Goal: Task Accomplishment & Management: Manage account settings

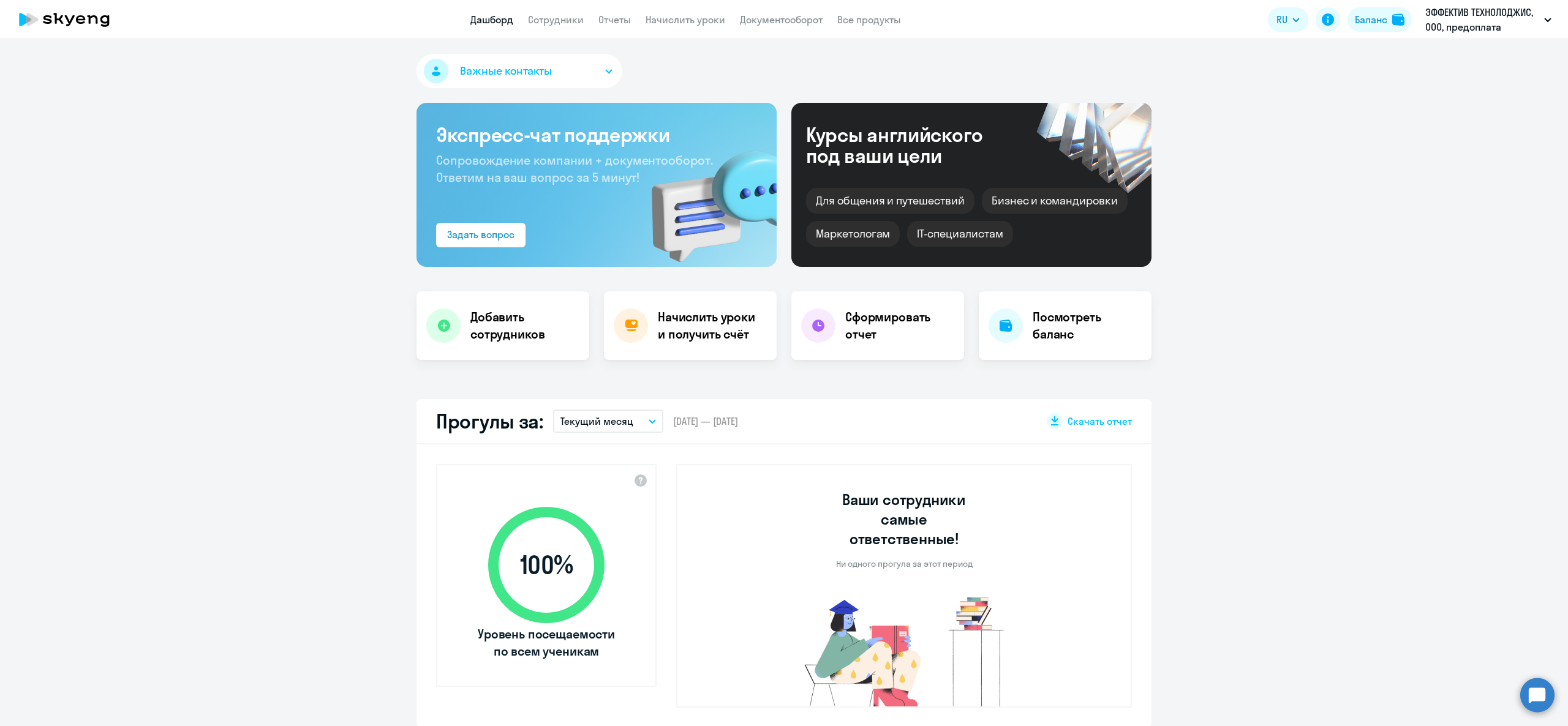
click at [1363, 35] on app-header "Дашборд Сотрудники Отчеты Начислить уроки Документооборот Все продукты Дашборд …" at bounding box center [784, 20] width 1568 height 39
select select "30"
click at [1363, 28] on button "Баланс" at bounding box center [1379, 20] width 64 height 24
click at [1363, 24] on div "Баланс" at bounding box center [1371, 20] width 33 height 15
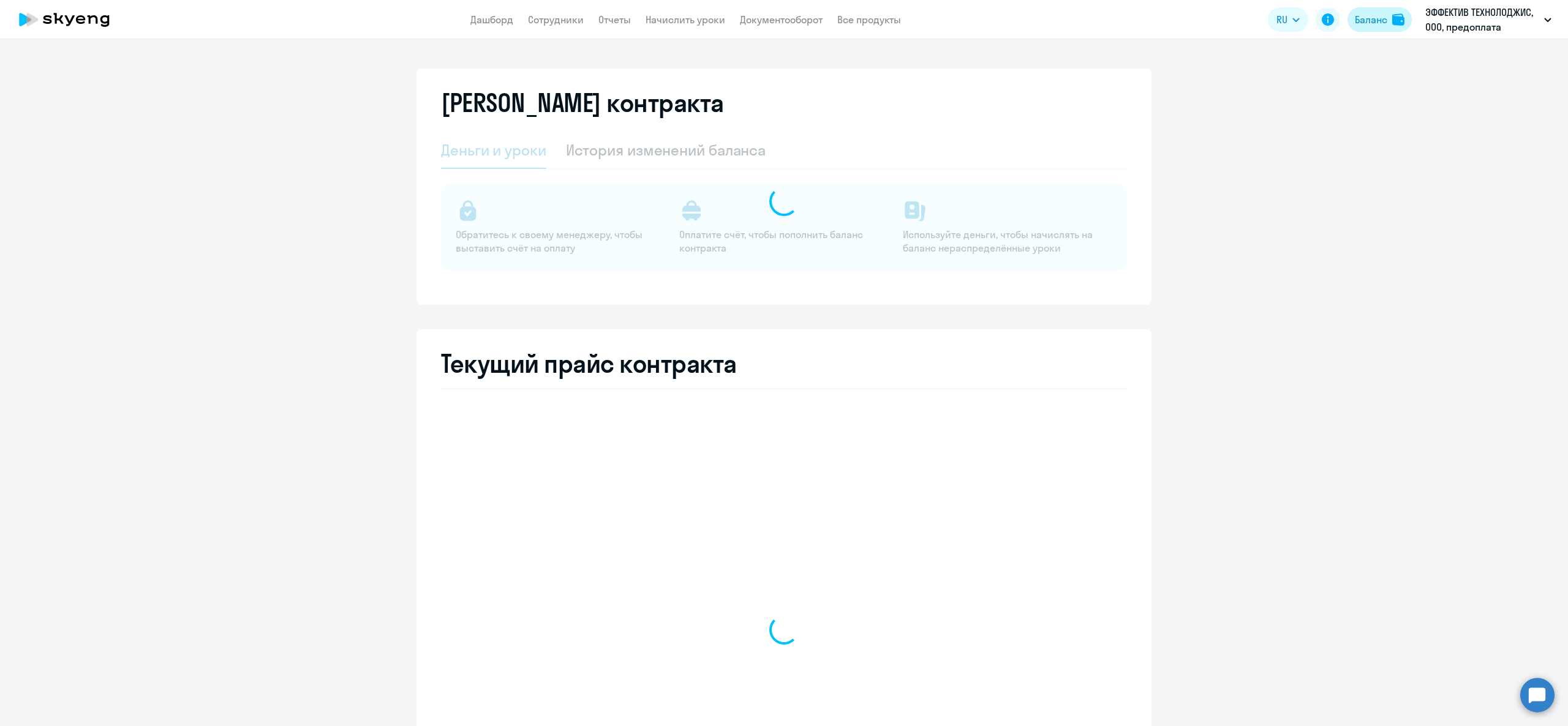
select select "english_adult_not_native_speaker"
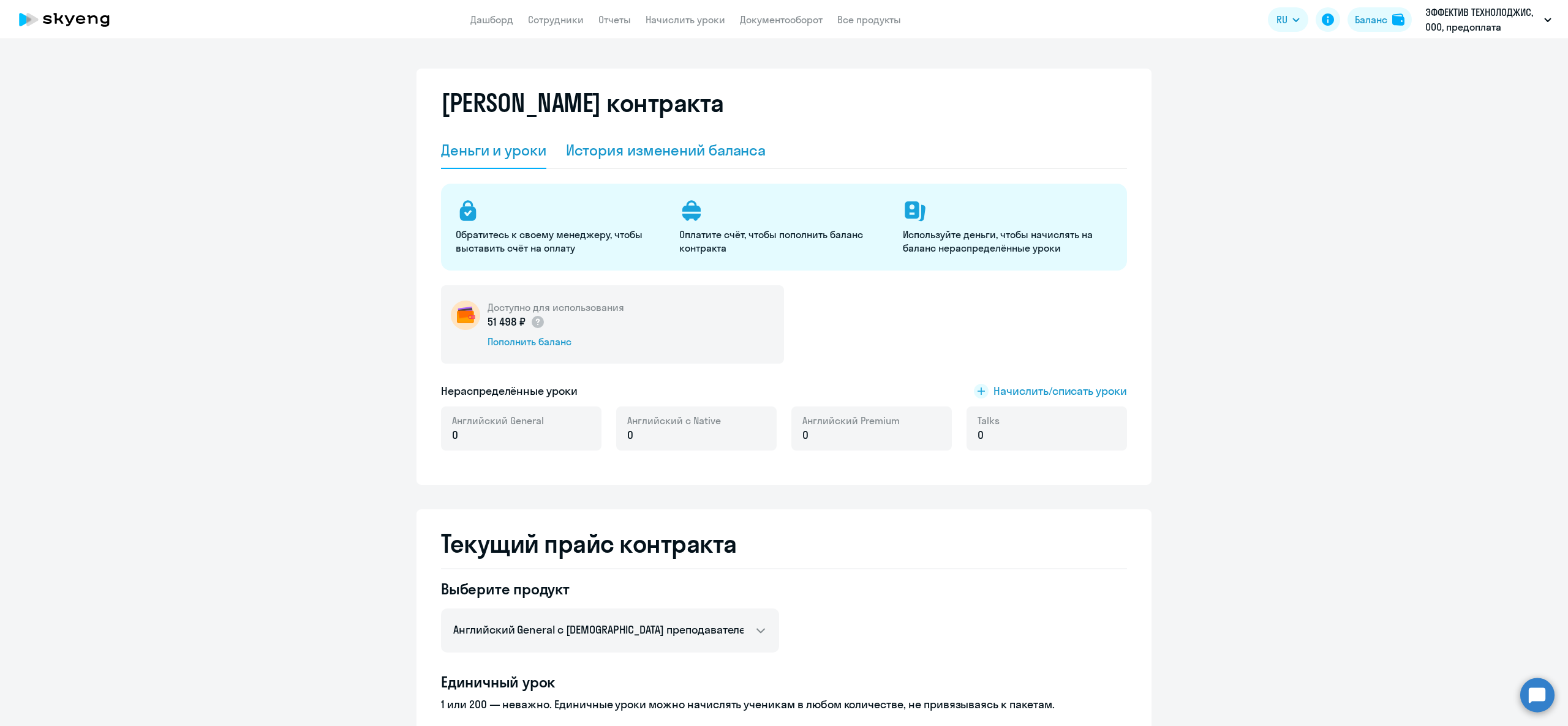
drag, startPoint x: 656, startPoint y: 179, endPoint x: 652, endPoint y: 159, distance: 20.4
click at [654, 166] on div "Деньги и уроки История изменений баланса Обратитесь к своему менеджеру, чтобы в…" at bounding box center [783, 298] width 686 height 333
click at [652, 158] on div "История изменений баланса" at bounding box center [665, 150] width 200 height 20
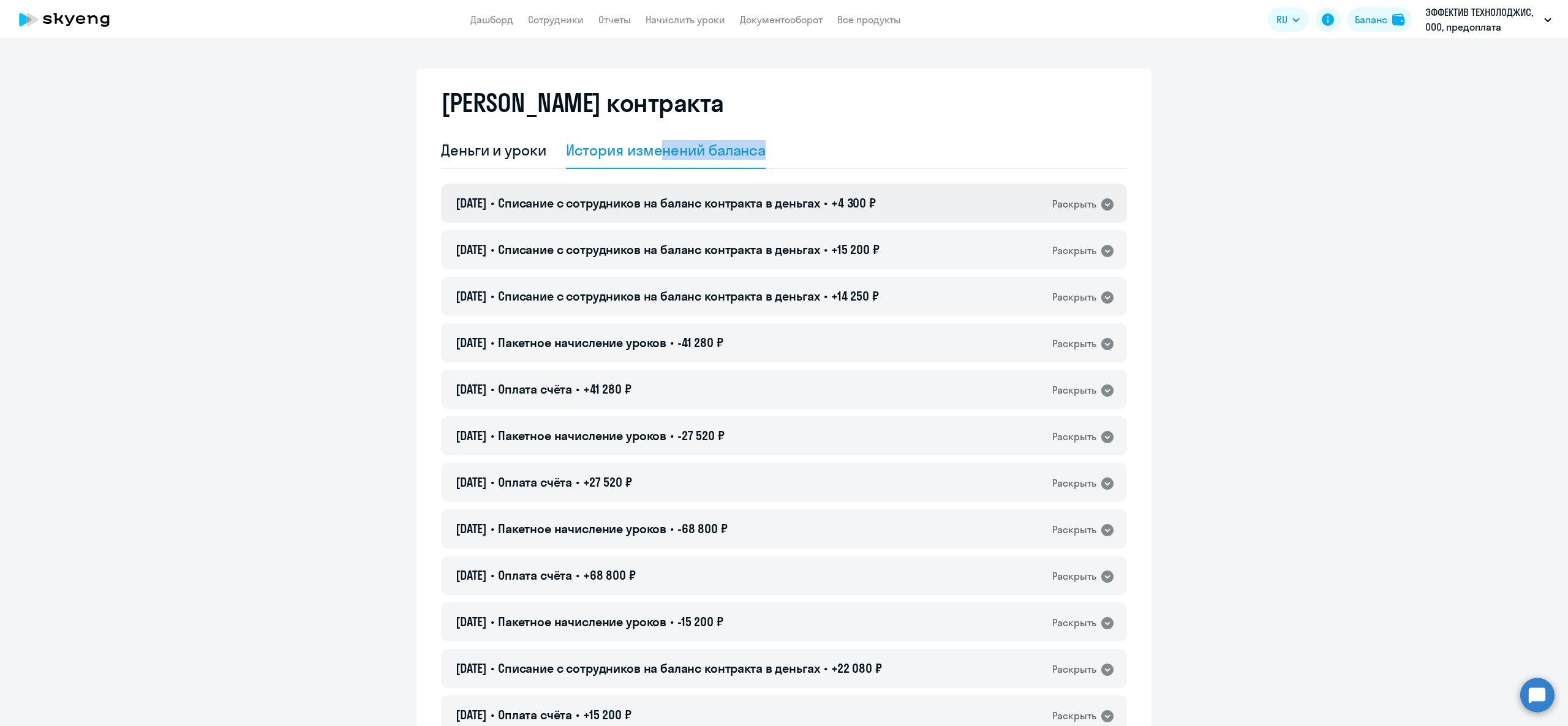
click at [716, 222] on div "[DATE] • Списание с сотрудников на баланс контракта в деньгах • +4 300 ₽ Раскры…" at bounding box center [783, 203] width 686 height 39
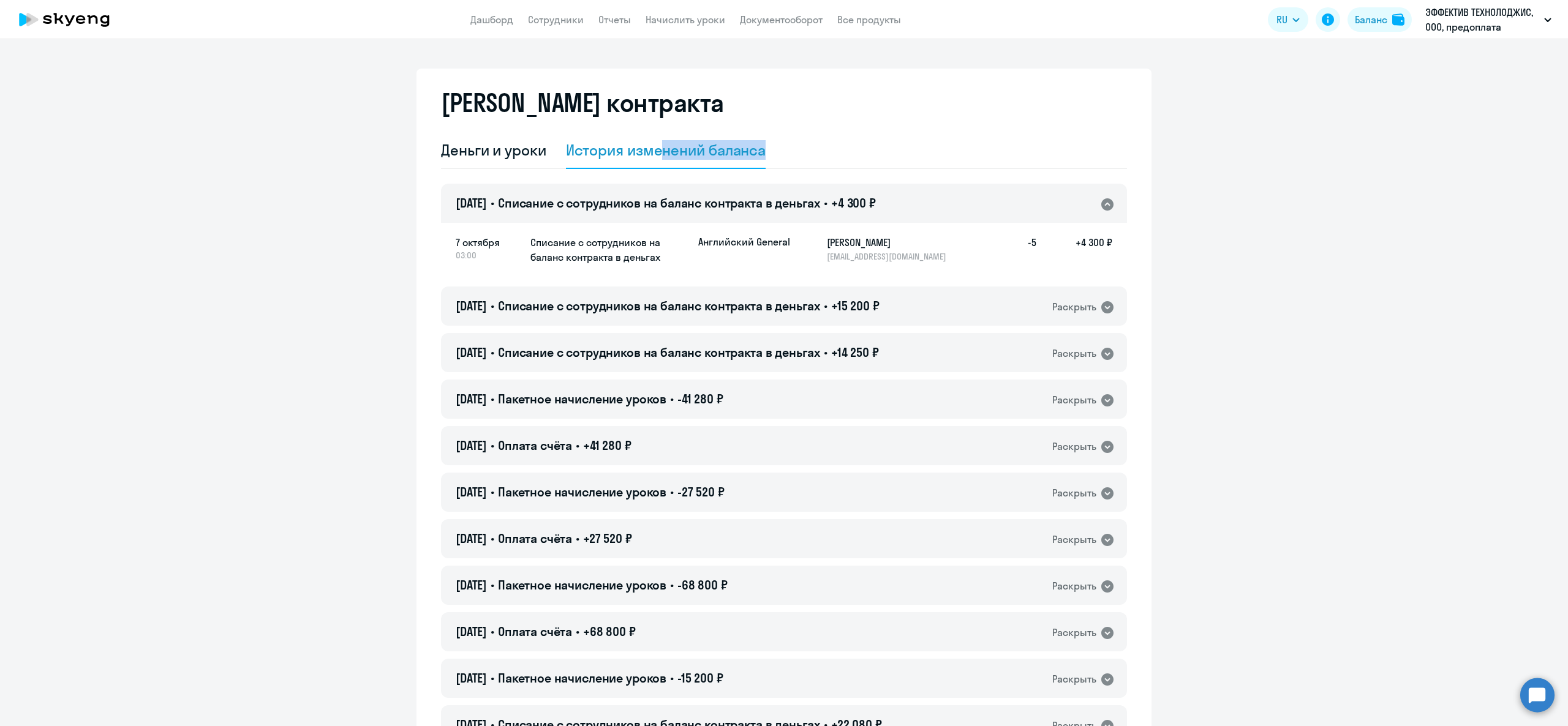
click at [716, 222] on div "[DATE] • Списание с сотрудников на баланс контракта в деньгах • +4 300 ₽ Раскры…" at bounding box center [783, 203] width 686 height 39
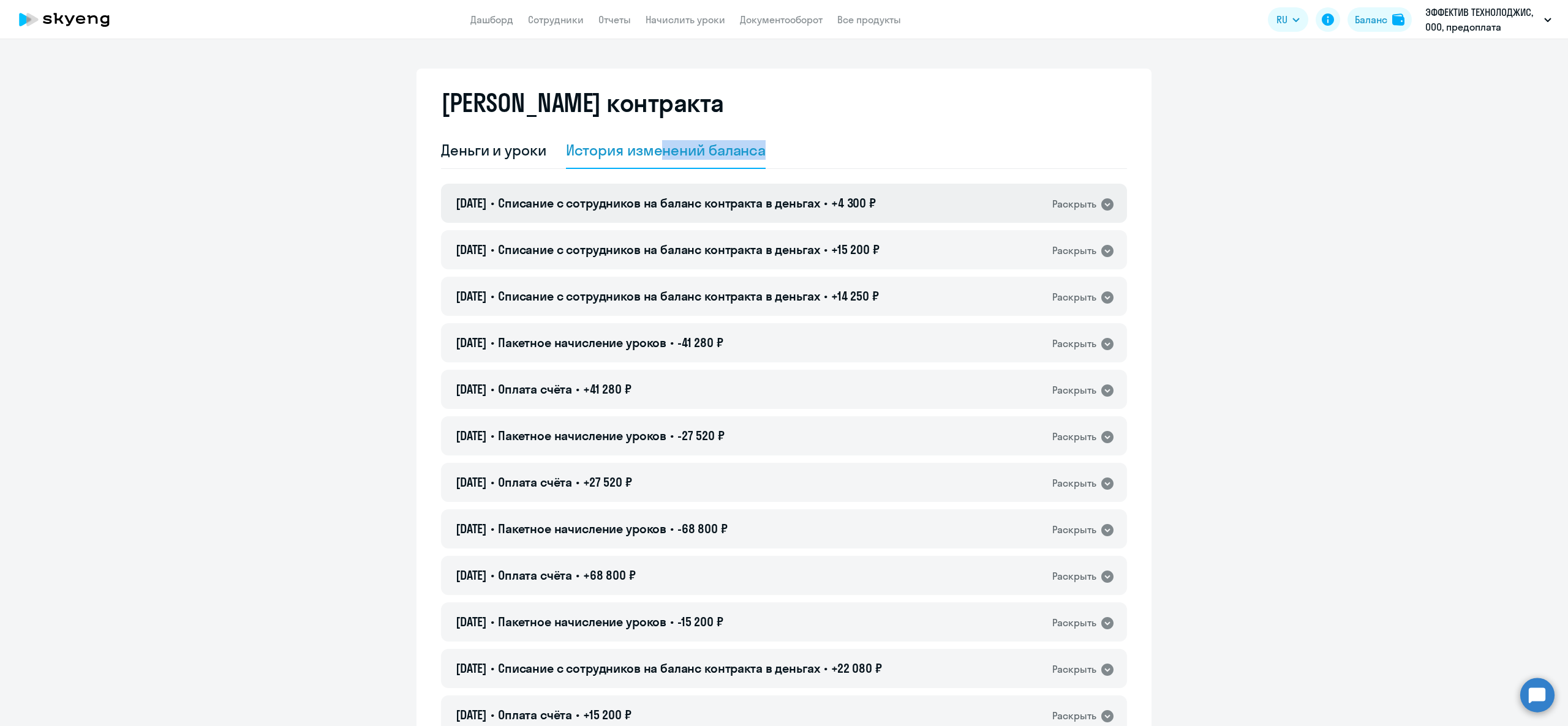
click at [966, 216] on div "[DATE] • Списание с сотрудников на баланс контракта в деньгах • +4 300 ₽ Раскры…" at bounding box center [783, 203] width 686 height 39
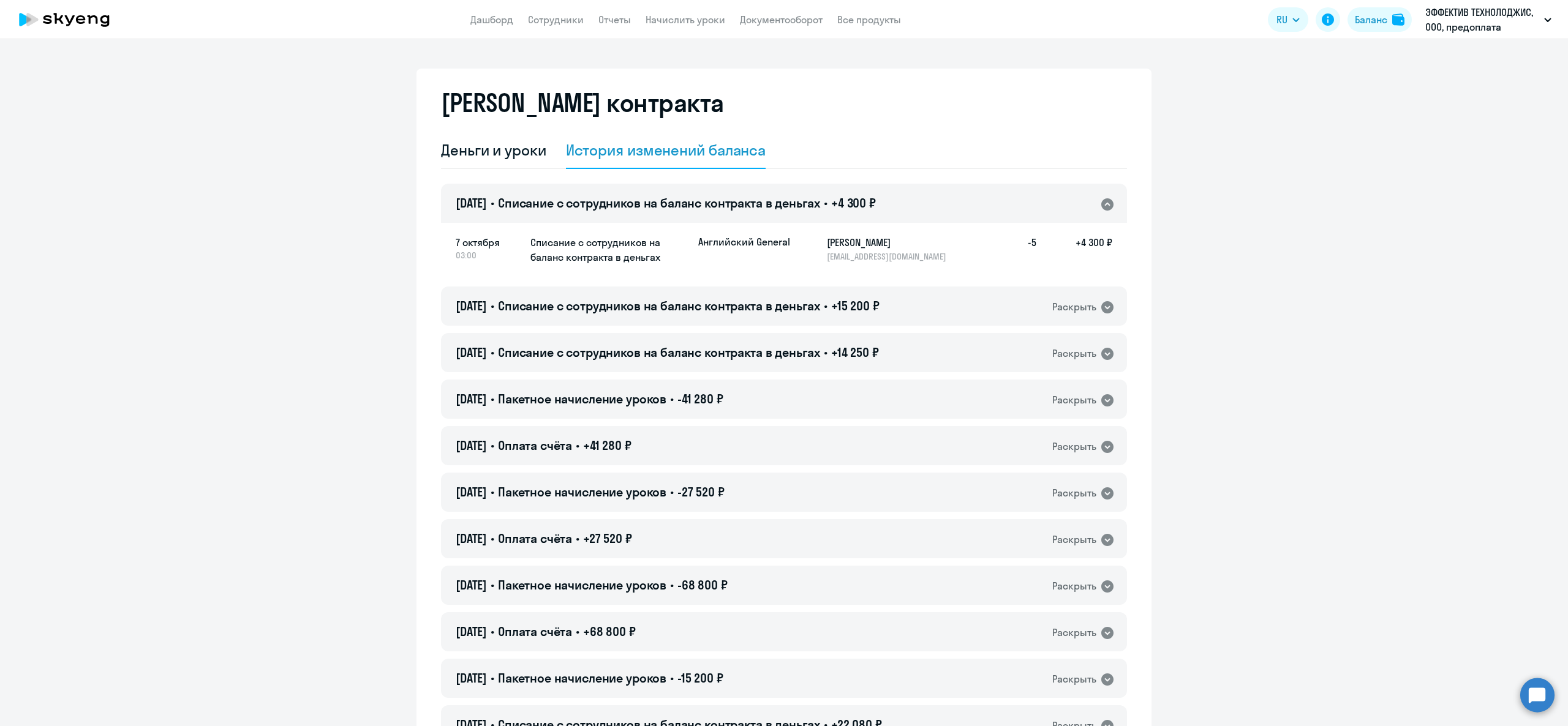
click at [852, 259] on p "[EMAIL_ADDRESS][DOMAIN_NAME]" at bounding box center [890, 256] width 126 height 11
copy p "[EMAIL_ADDRESS][DOMAIN_NAME]"
click at [804, 9] on app-header "Дашборд Сотрудники Отчеты Начислить уроки Документооборот Все продукты Дашборд …" at bounding box center [784, 20] width 1568 height 39
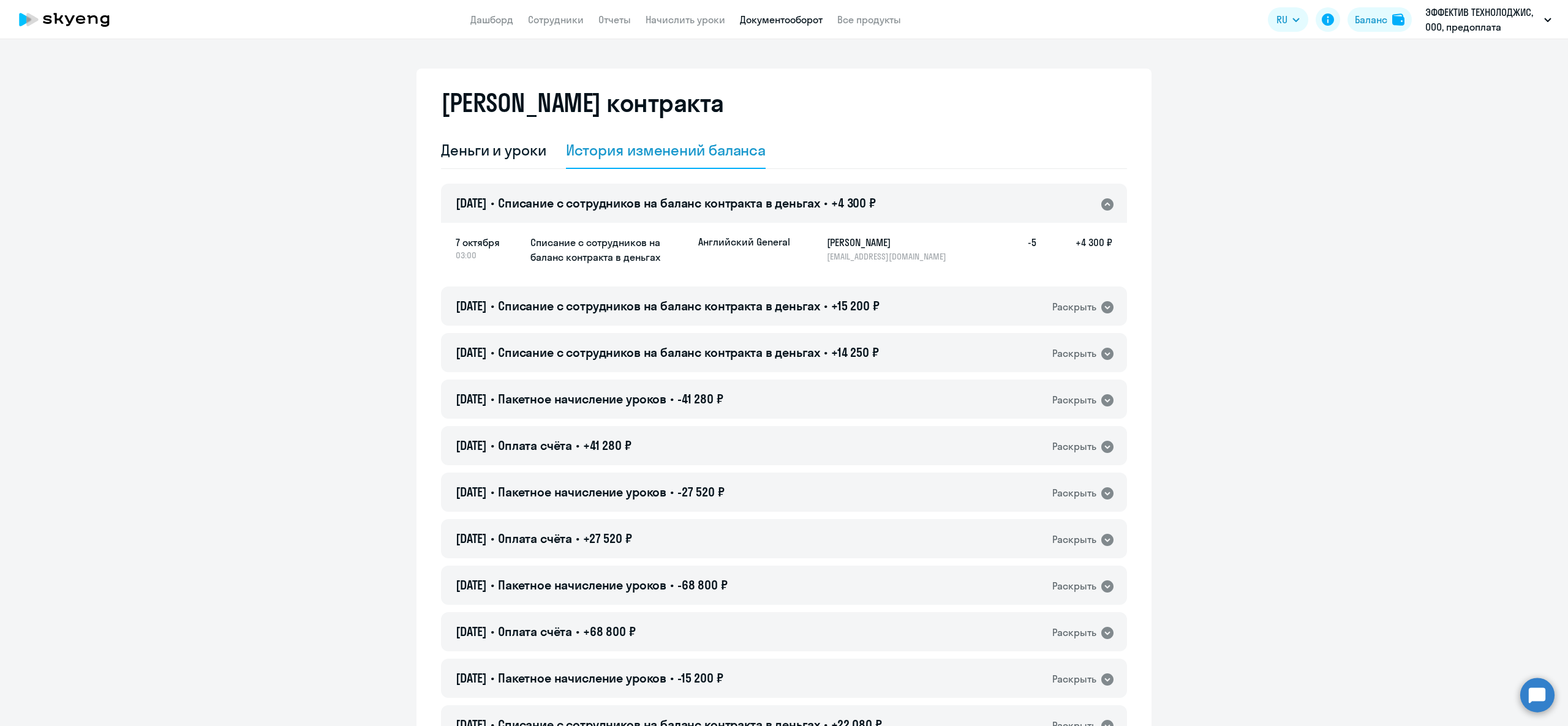
click at [799, 17] on link "Документооборот" at bounding box center [781, 20] width 83 height 12
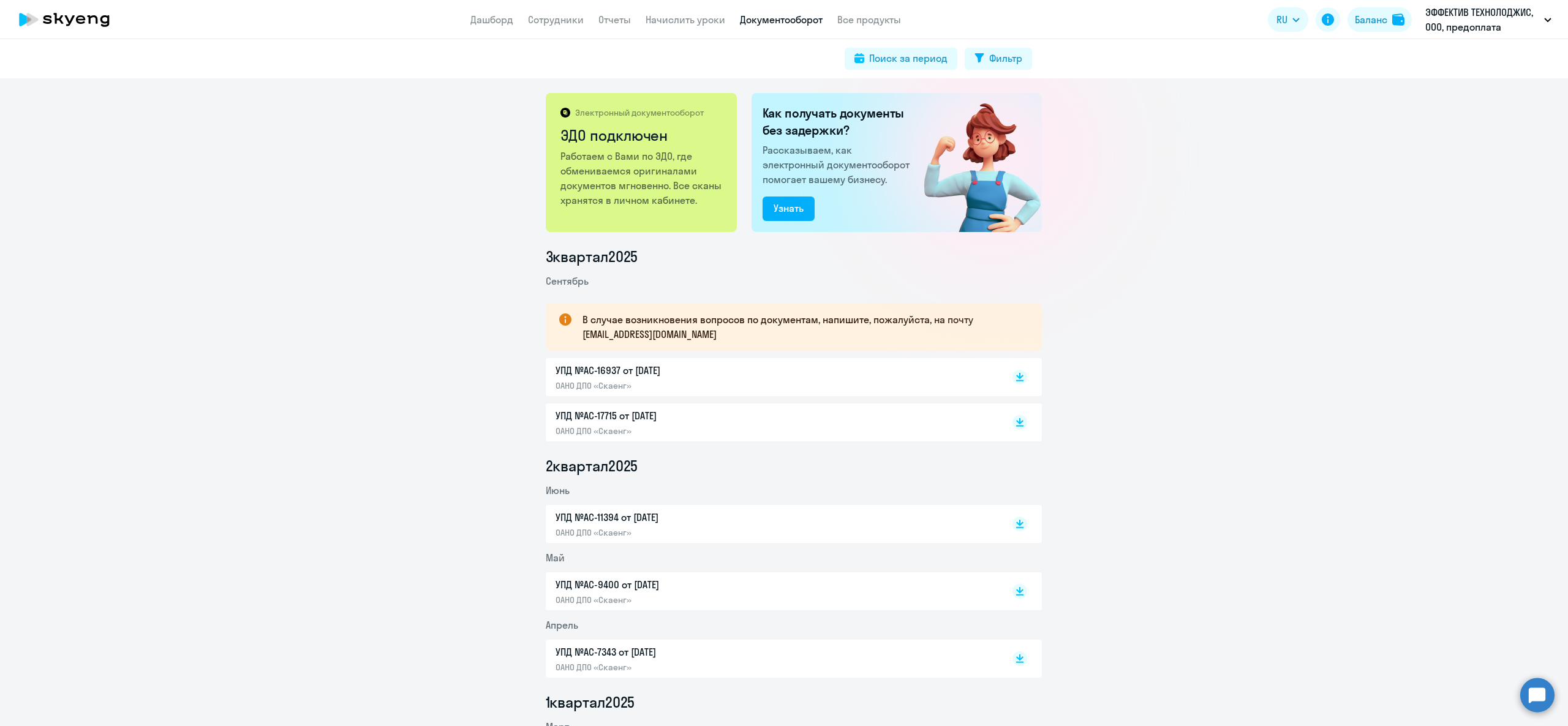
click at [658, 367] on p "УПД №AC-16937 от [DATE]" at bounding box center [684, 371] width 257 height 15
click at [645, 416] on p "УПД №AC-17715 от [DATE]" at bounding box center [684, 416] width 257 height 15
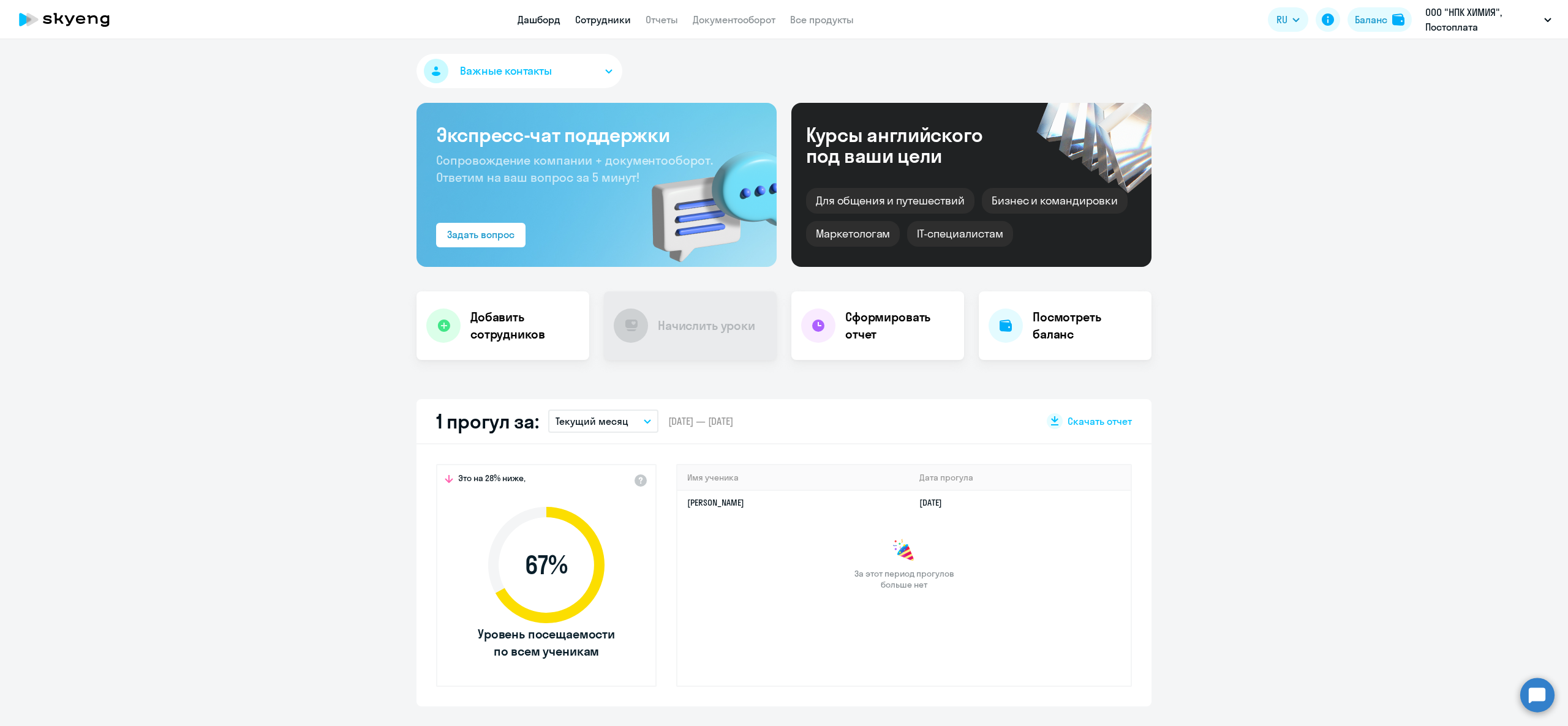
click at [591, 16] on link "Сотрудники" at bounding box center [603, 20] width 56 height 12
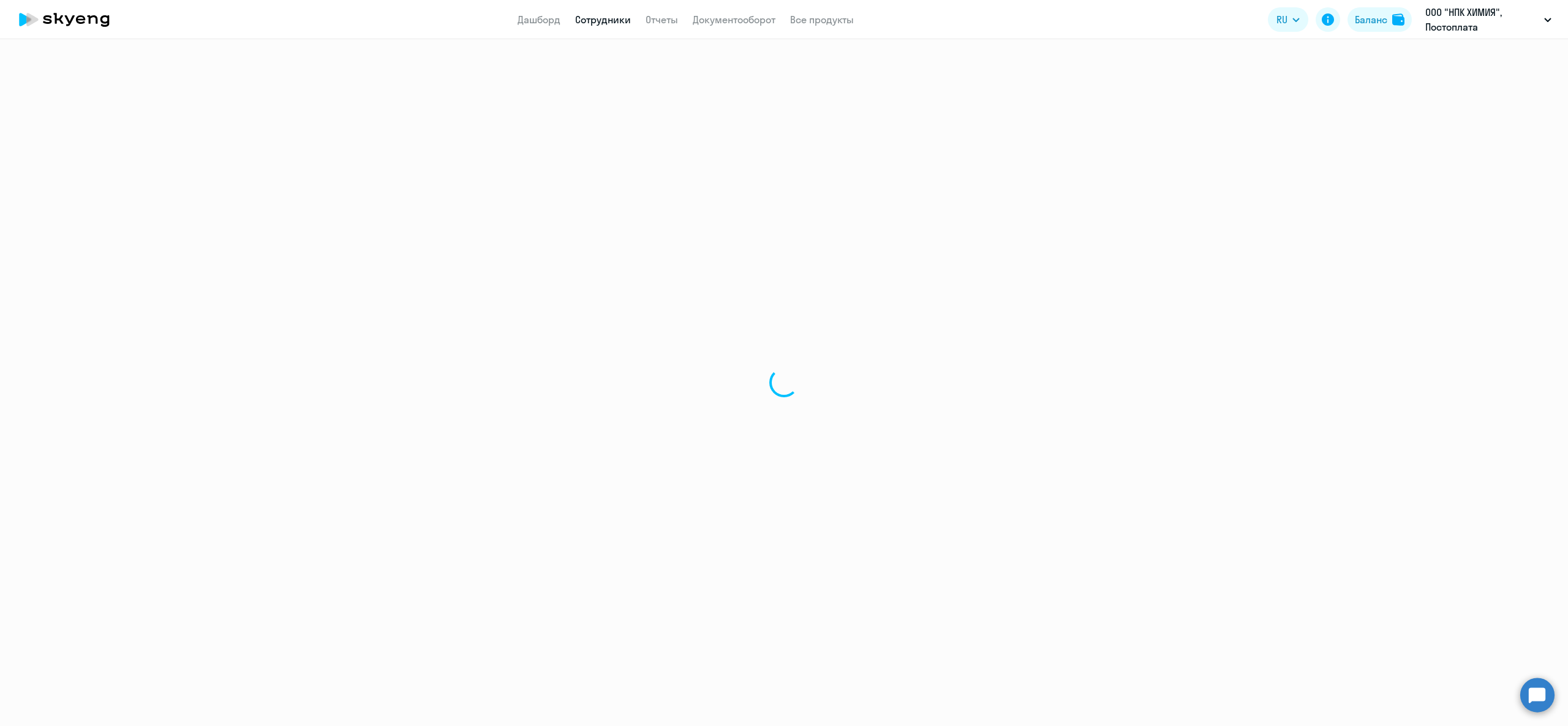
select select "30"
